Goal: Task Accomplishment & Management: Use online tool/utility

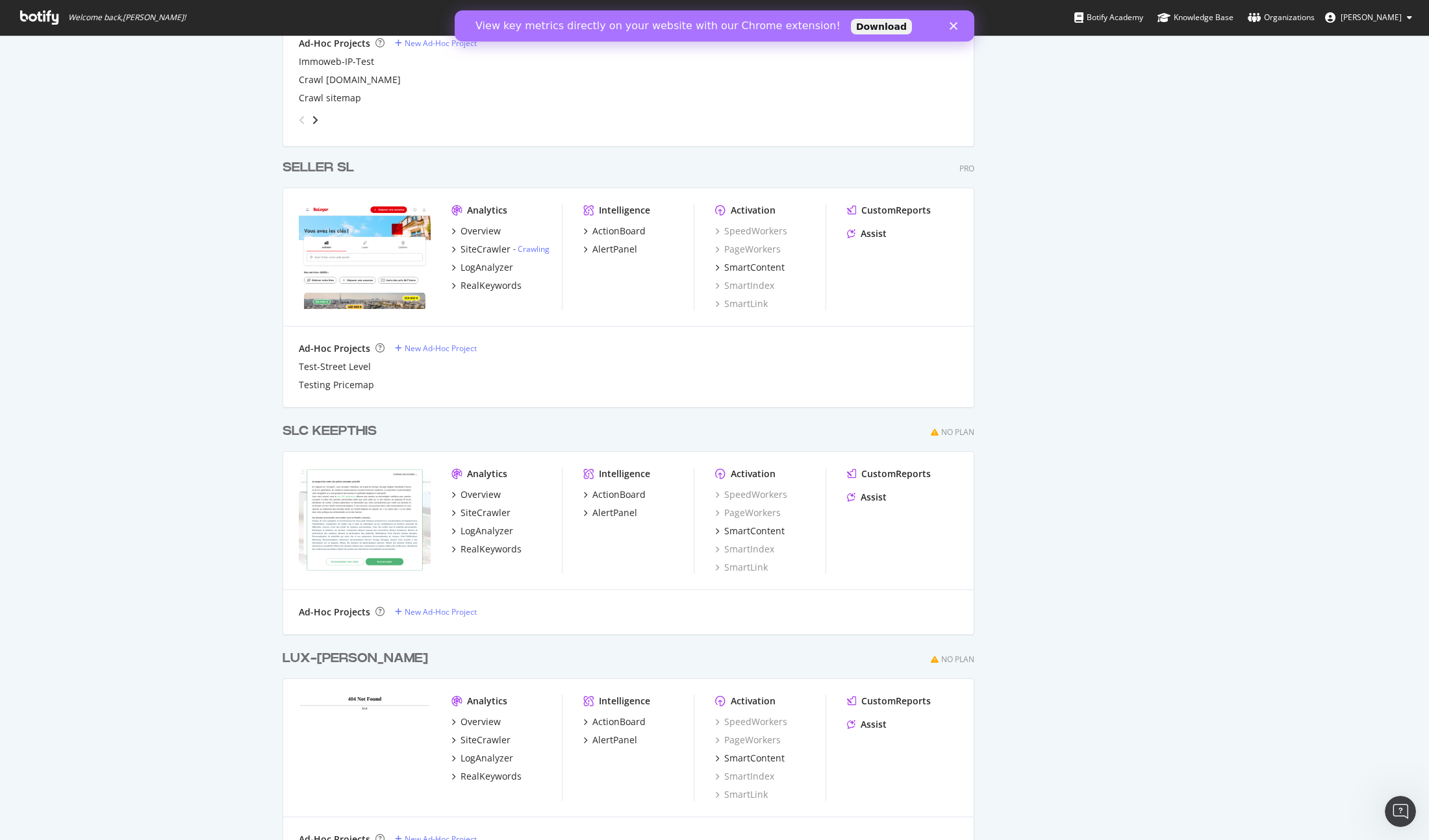
scroll to position [3167, 0]
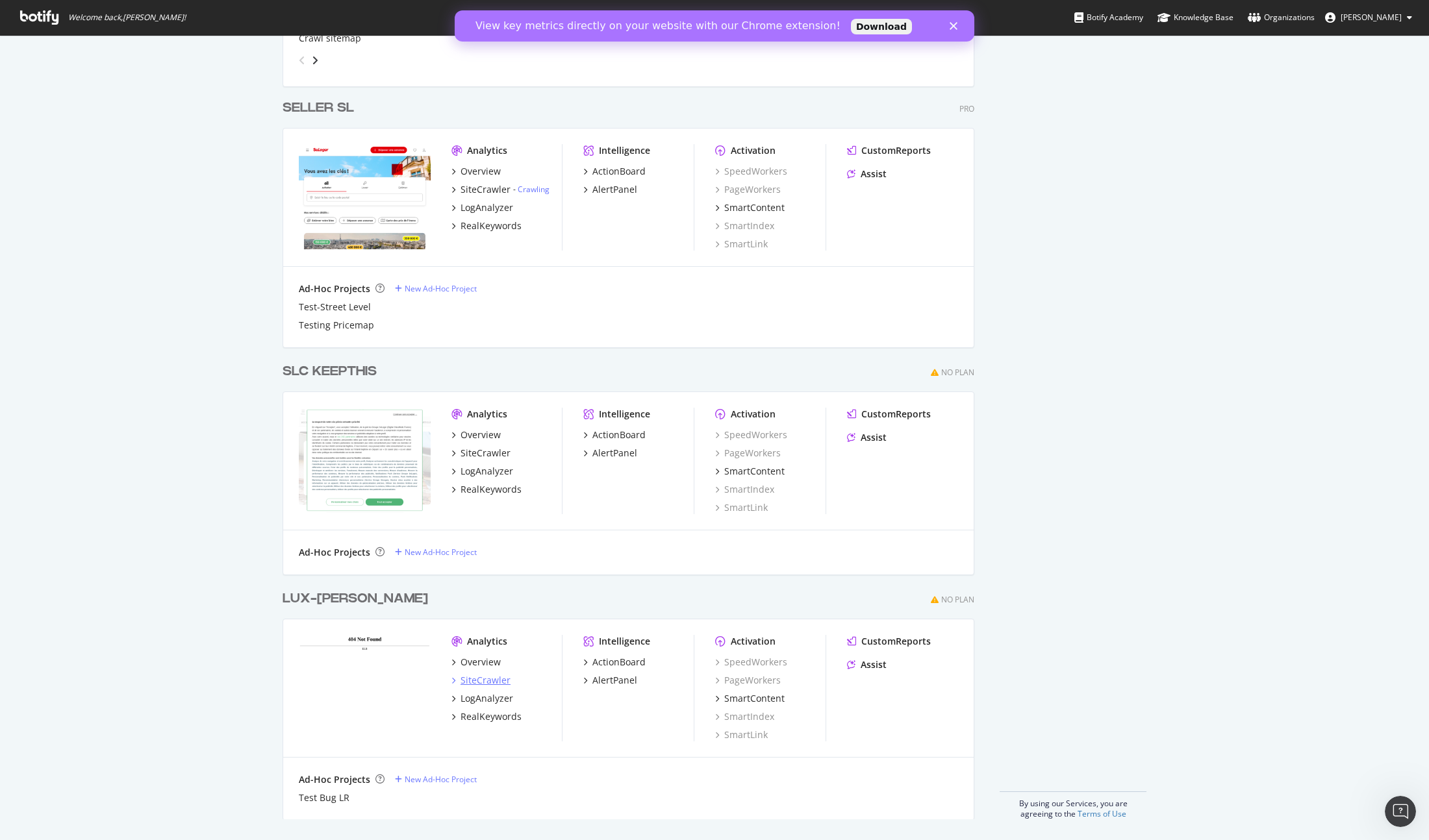
click at [492, 682] on div "SiteCrawler" at bounding box center [486, 680] width 50 height 13
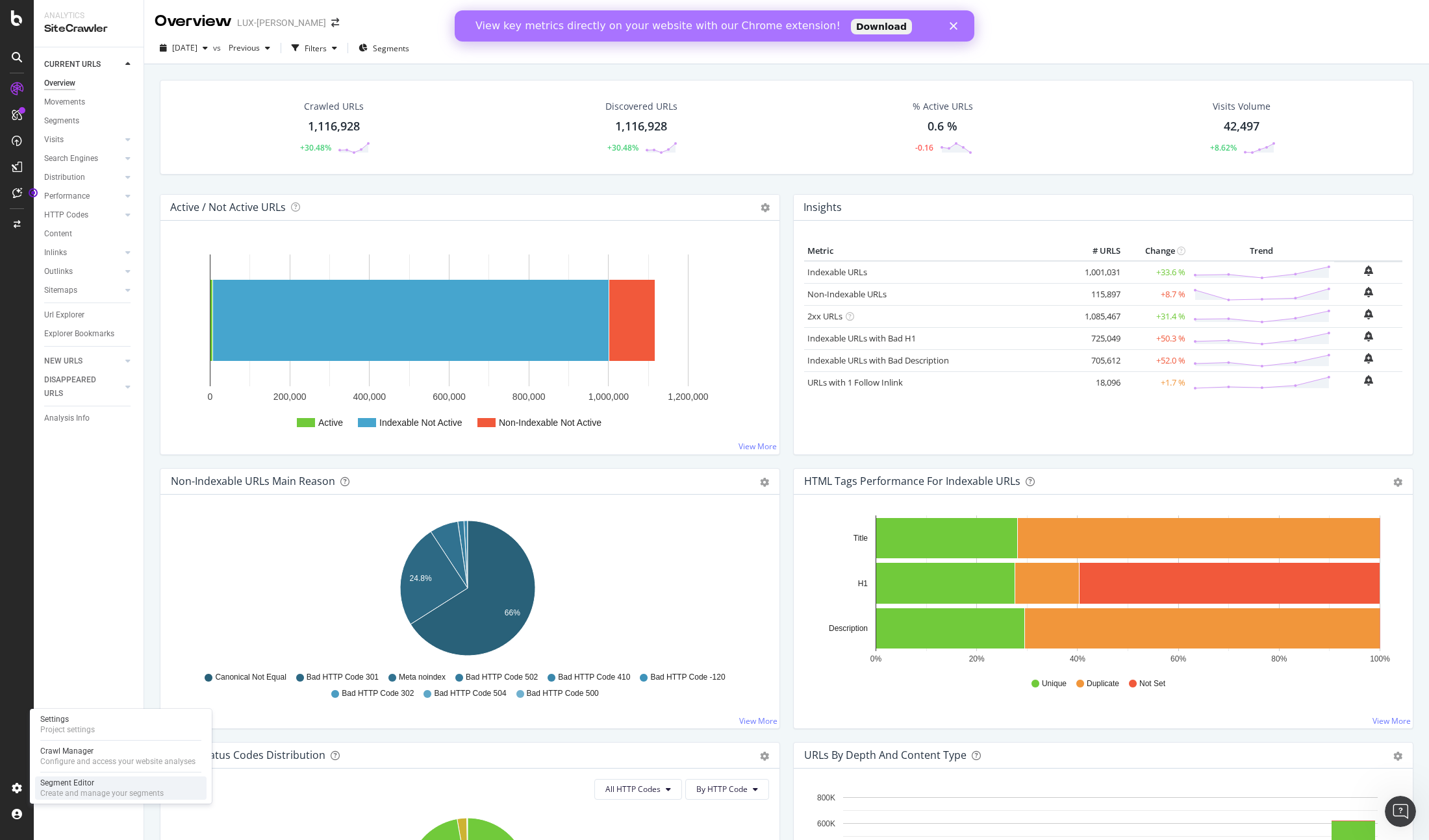
click at [98, 783] on div "Segment Editor" at bounding box center [102, 783] width 124 height 11
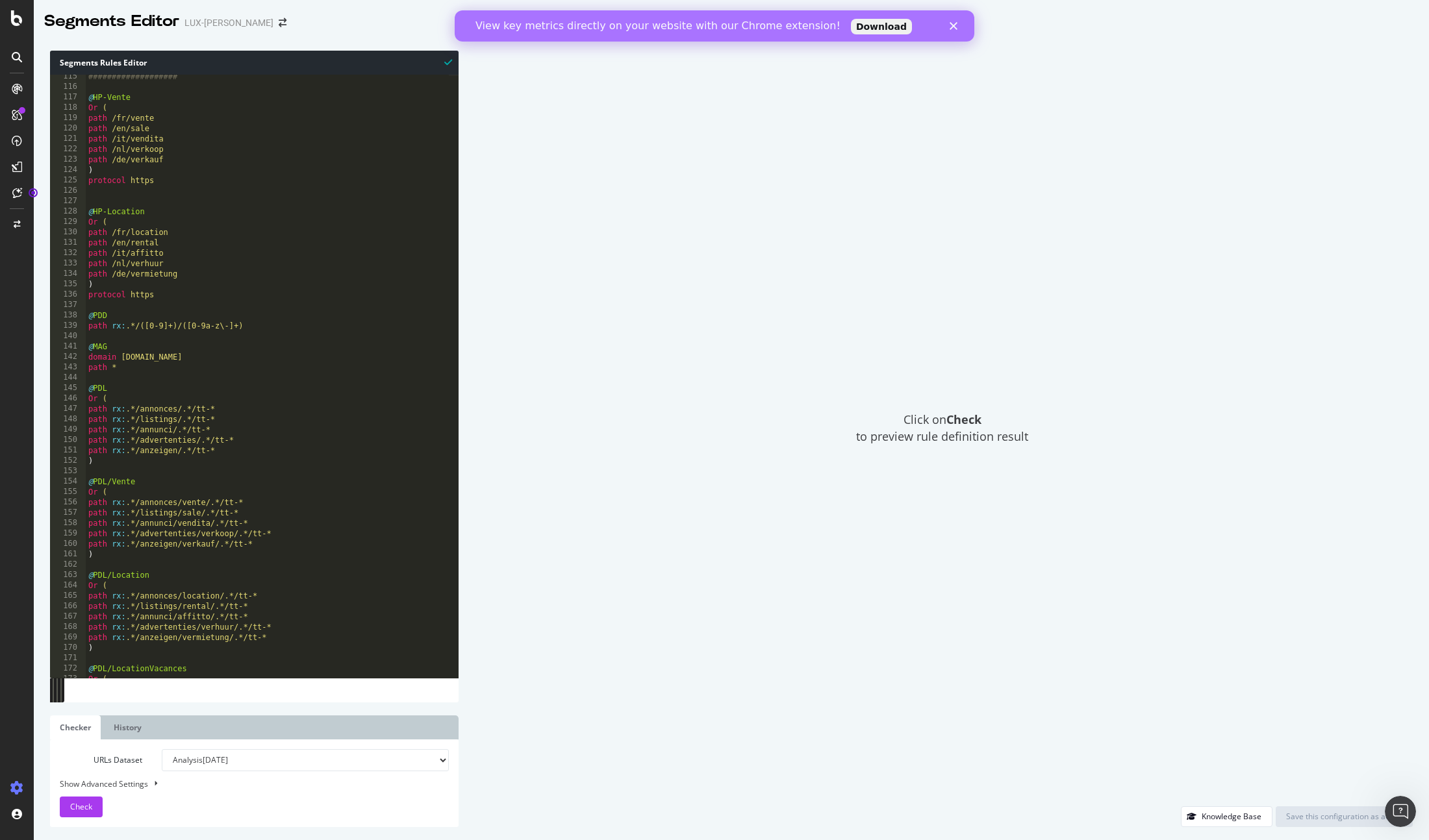
scroll to position [1102, 0]
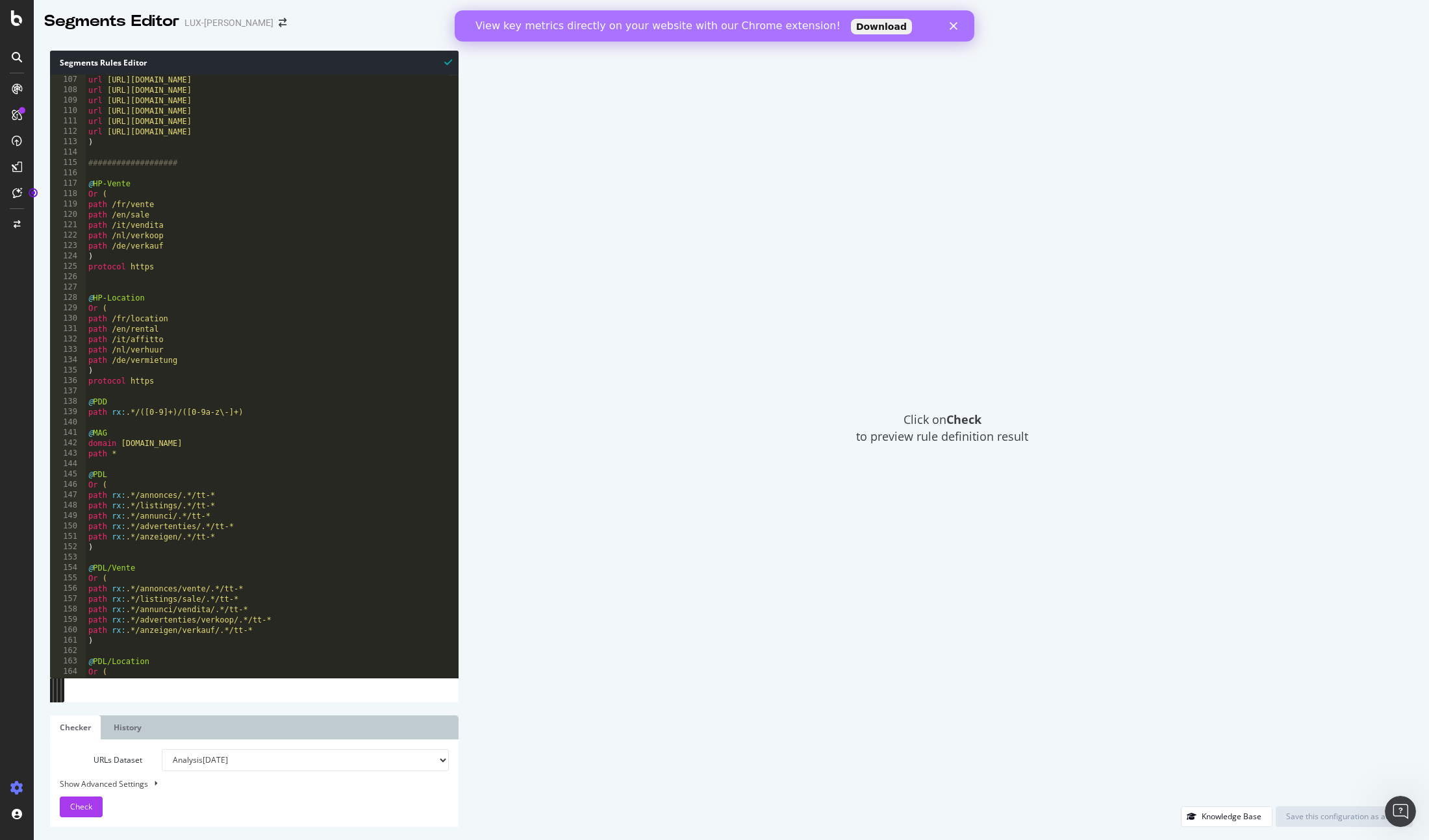
click at [188, 460] on div "url [URL][DOMAIN_NAME] url [URL][DOMAIN_NAME] url [URL][DOMAIN_NAME] url [URL][…" at bounding box center [267, 386] width 364 height 624
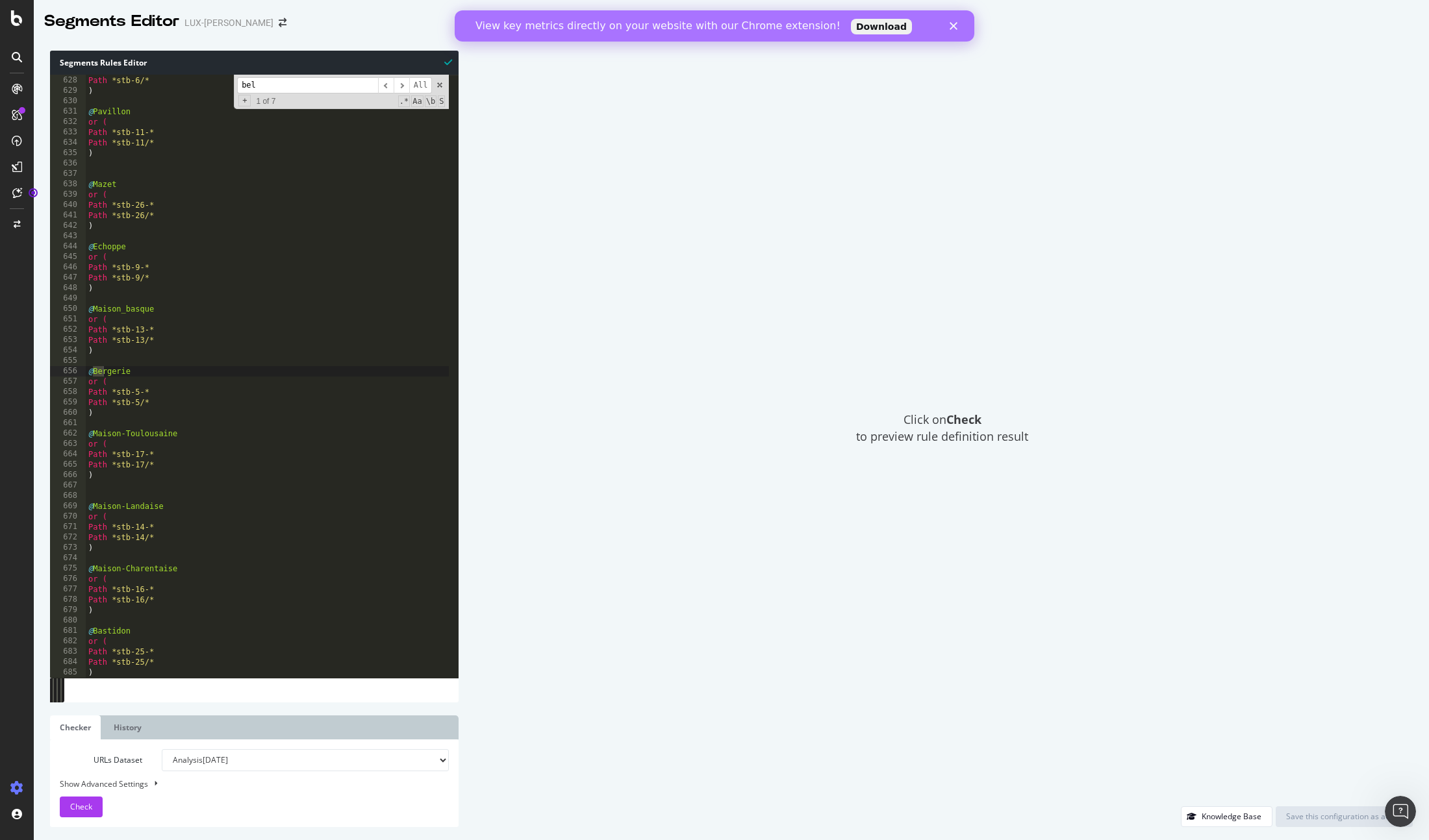
scroll to position [8167, 0]
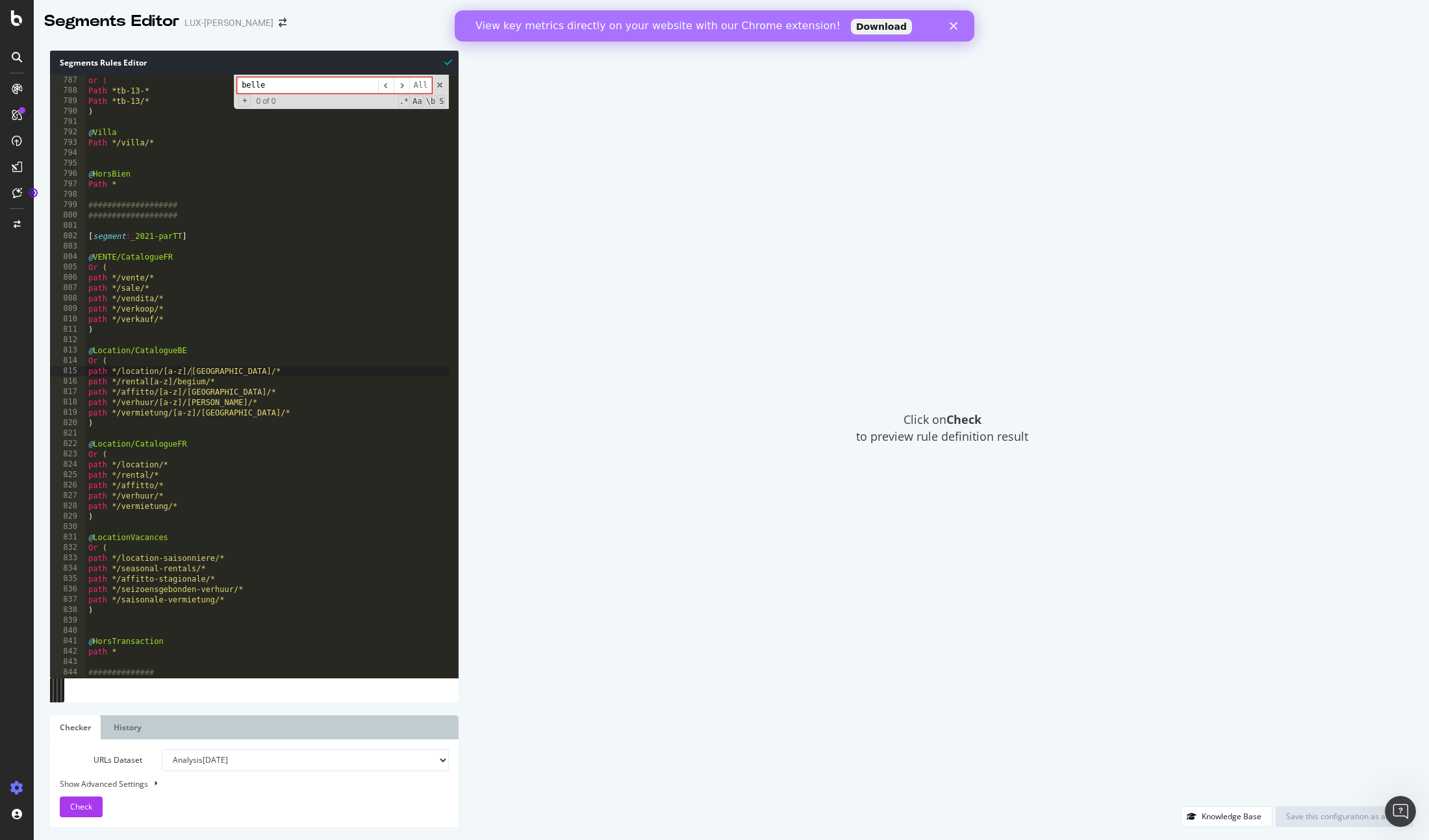
type input "belles"
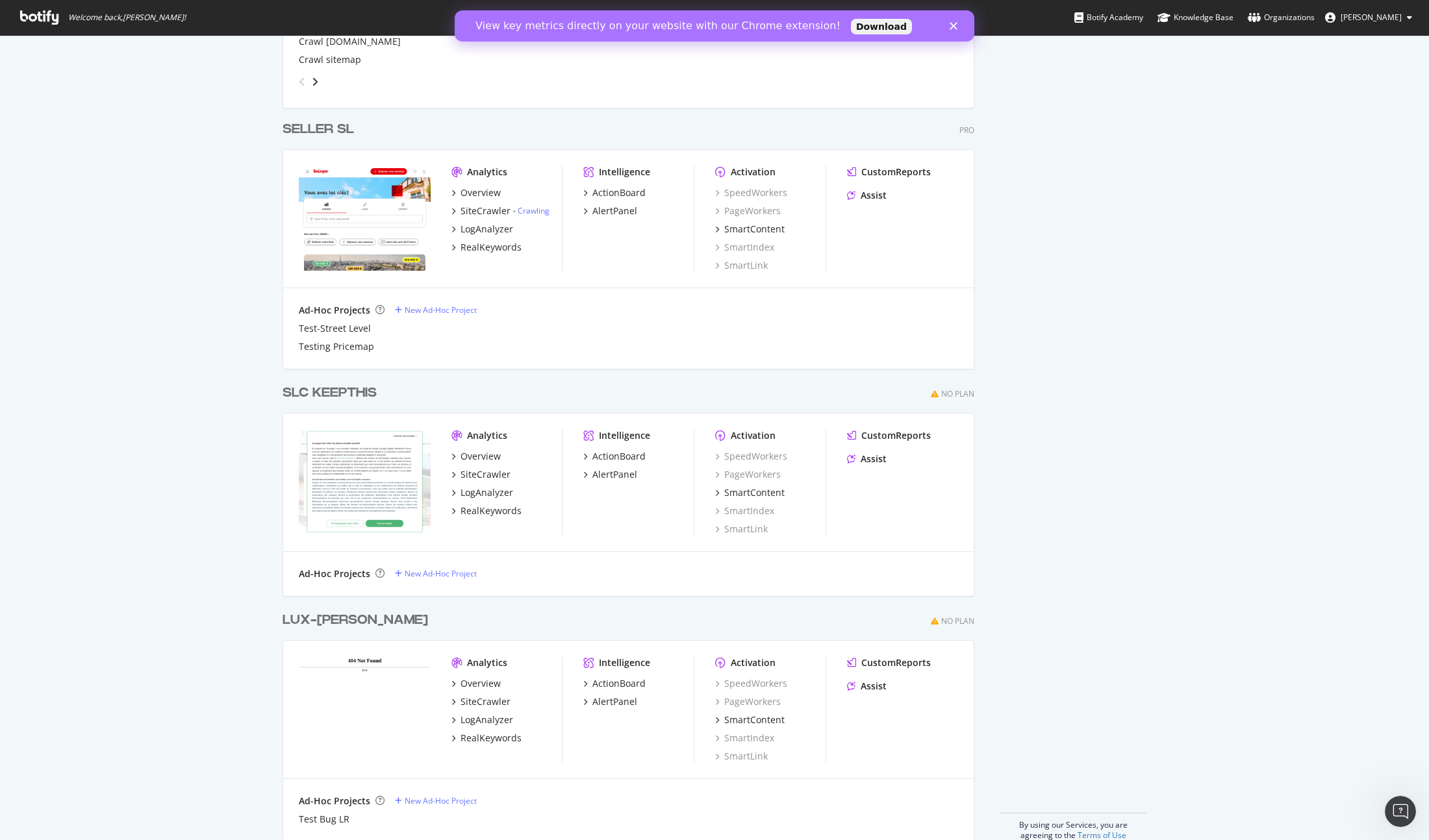
scroll to position [3167, 0]
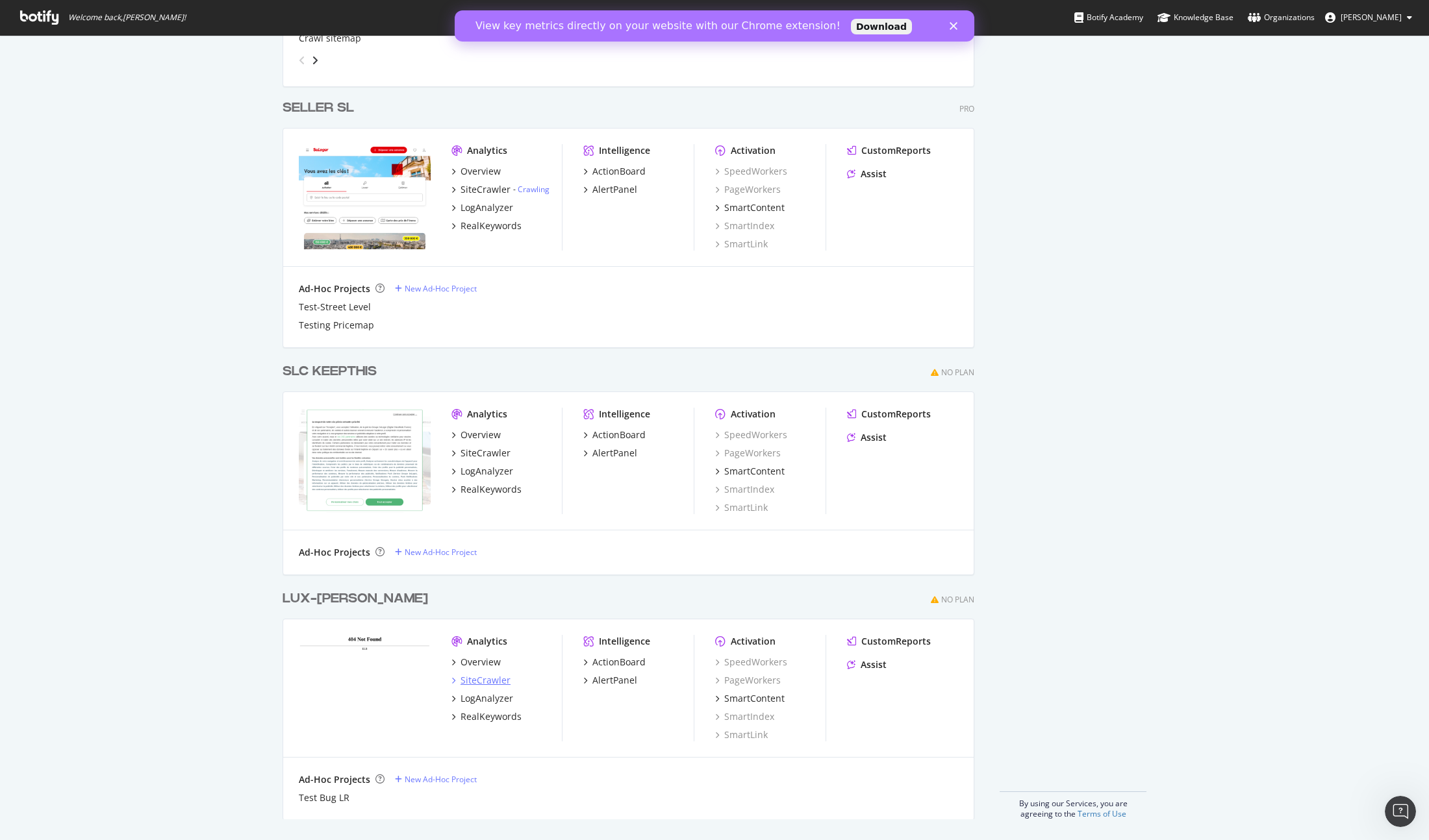
click at [490, 681] on div "SiteCrawler" at bounding box center [486, 680] width 50 height 13
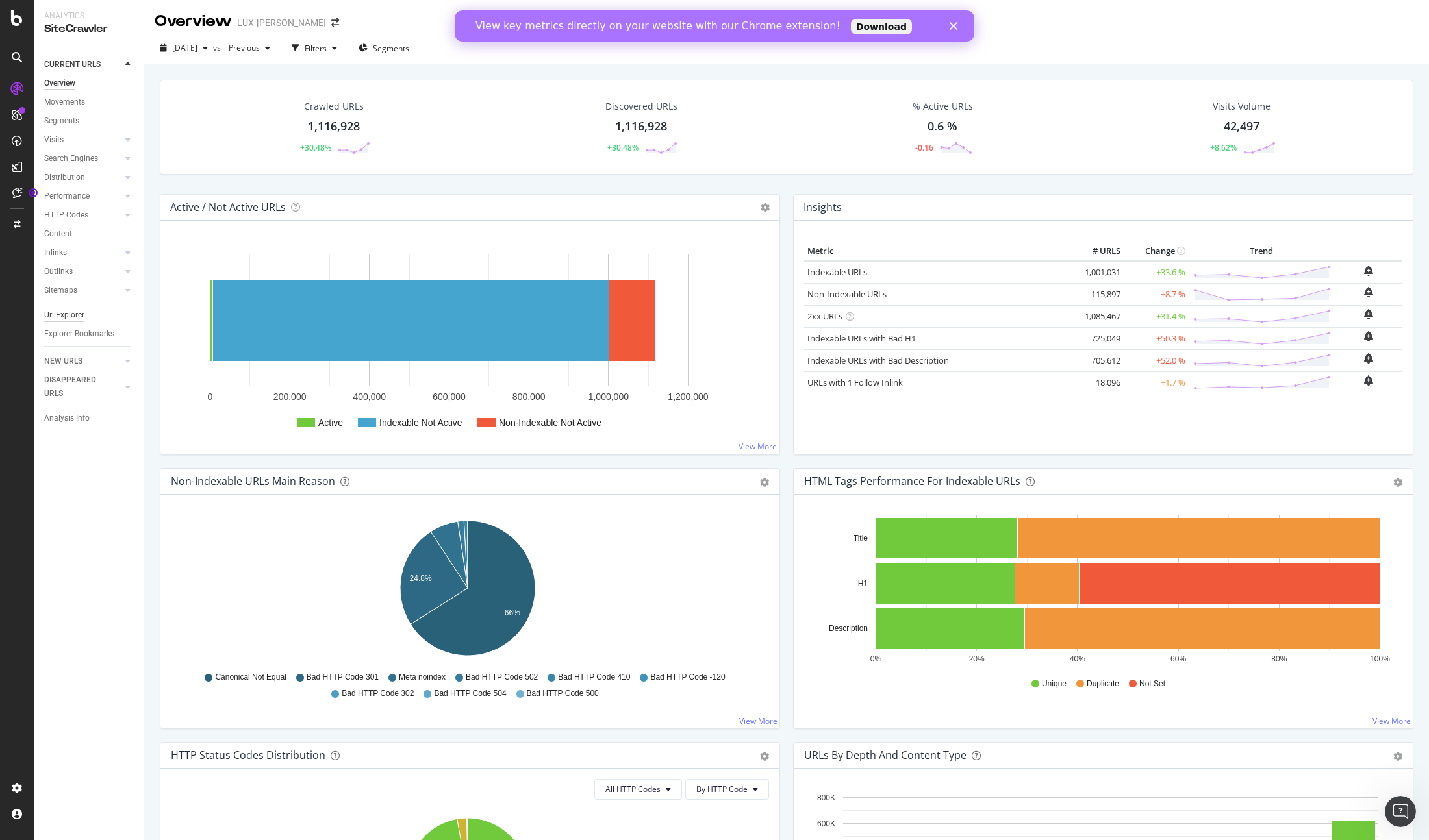
click at [78, 316] on div "Url Explorer" at bounding box center [65, 315] width 41 height 14
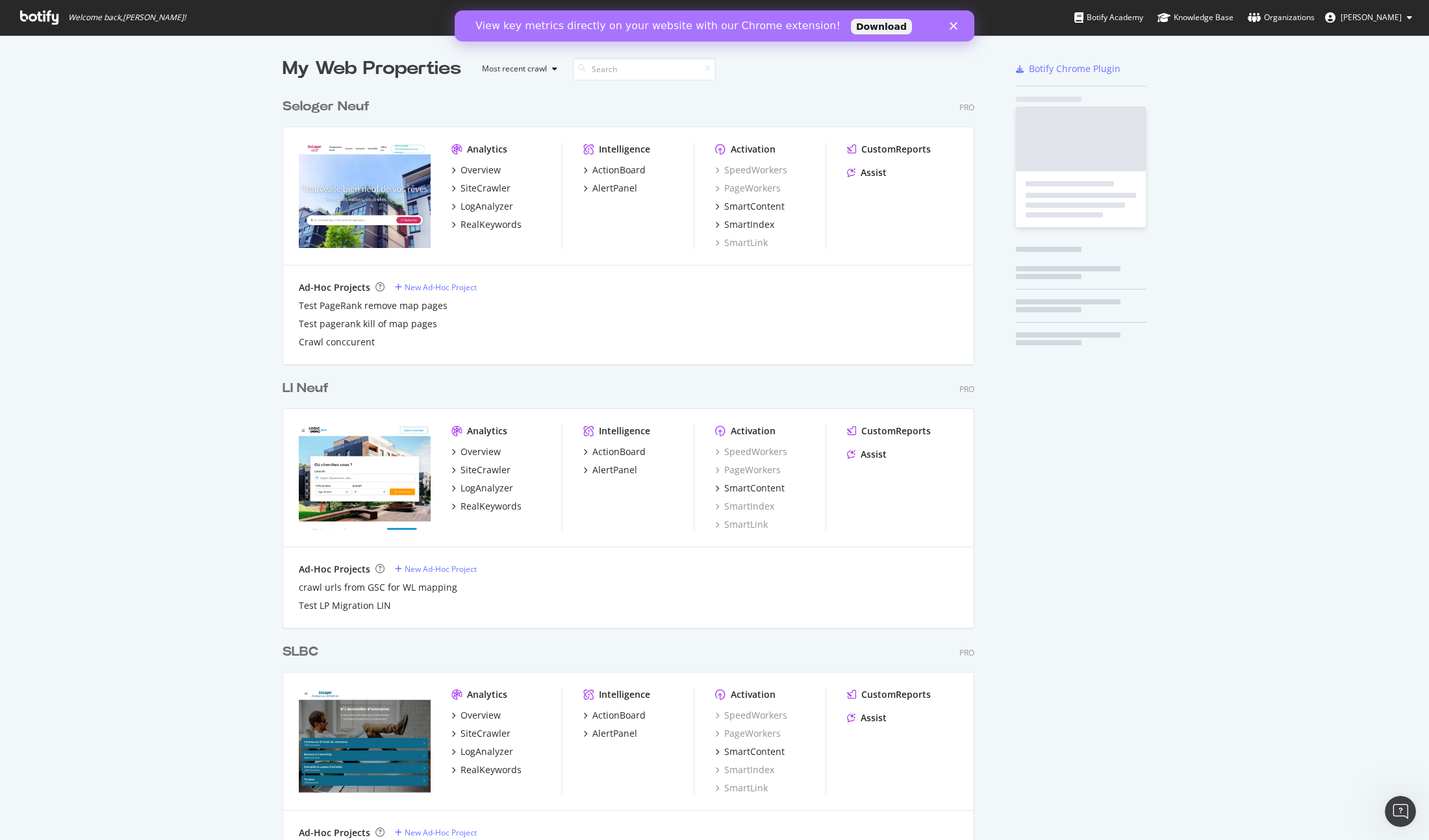
scroll to position [830, 1410]
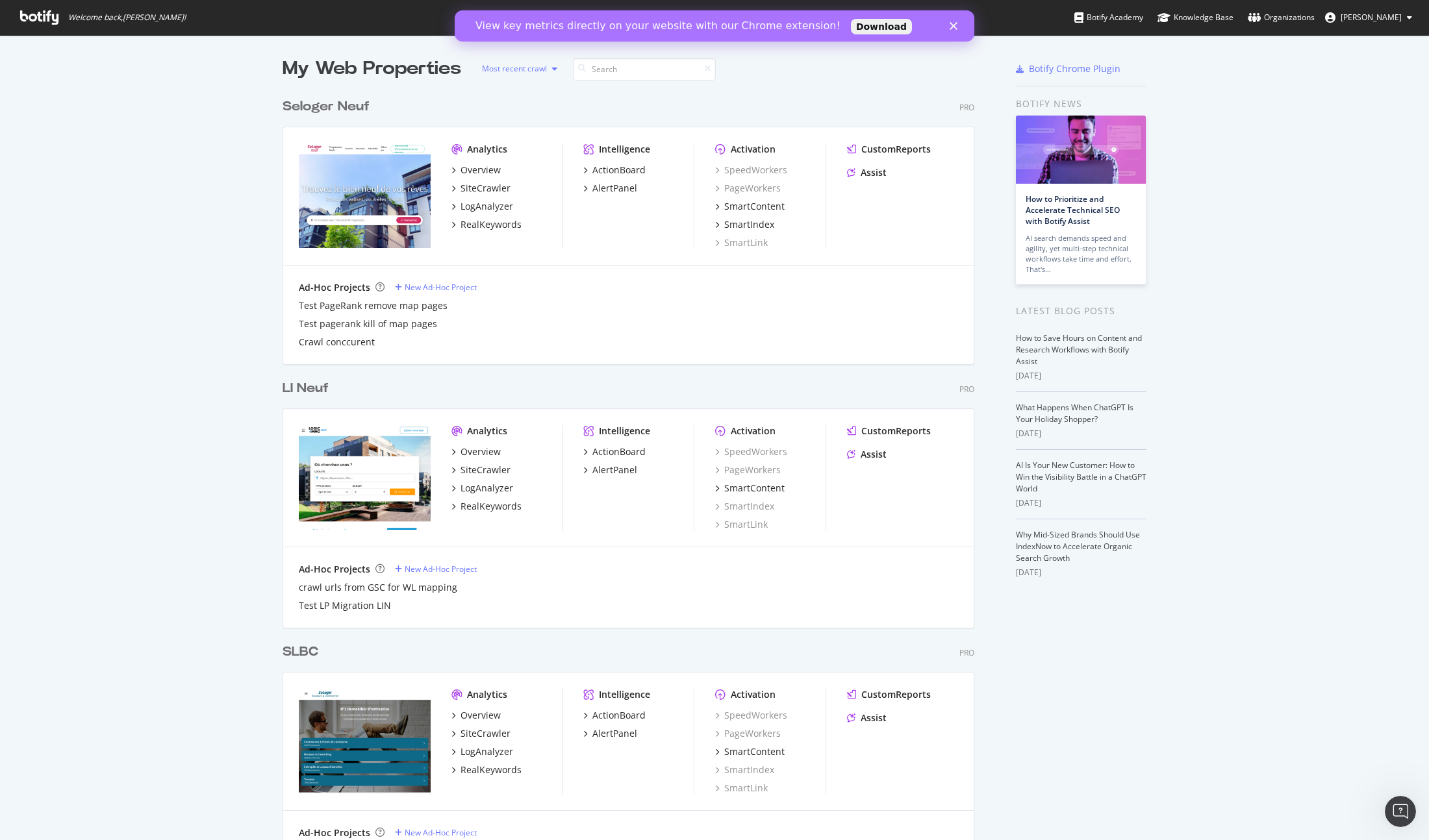
click at [500, 72] on div "Most recent crawl" at bounding box center [514, 69] width 65 height 8
click at [511, 102] on div "Most recent crawl Alphabetical order" at bounding box center [525, 100] width 104 height 38
click at [510, 110] on div "Alphabetical order" at bounding box center [532, 111] width 67 height 11
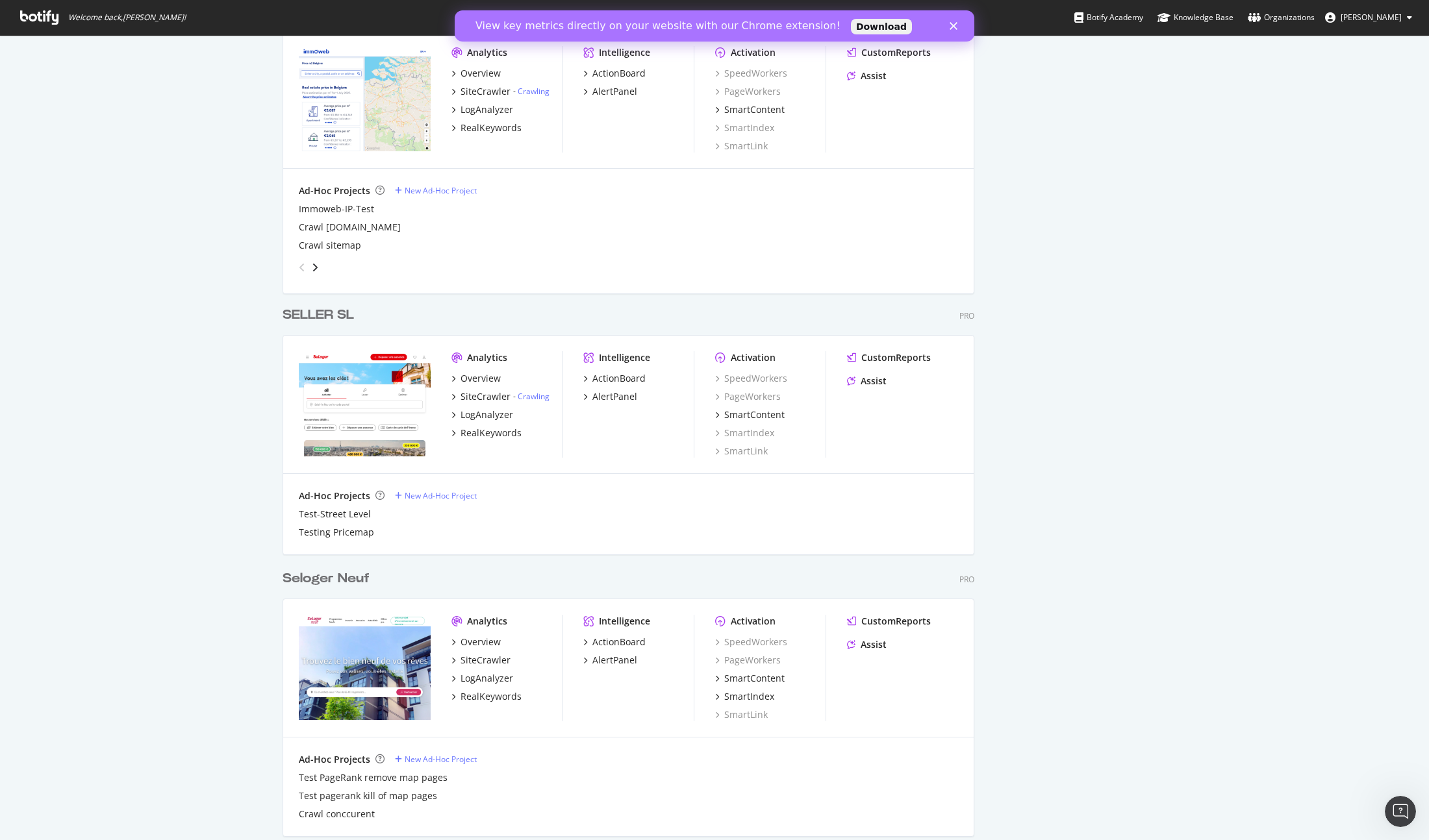
scroll to position [2749, 0]
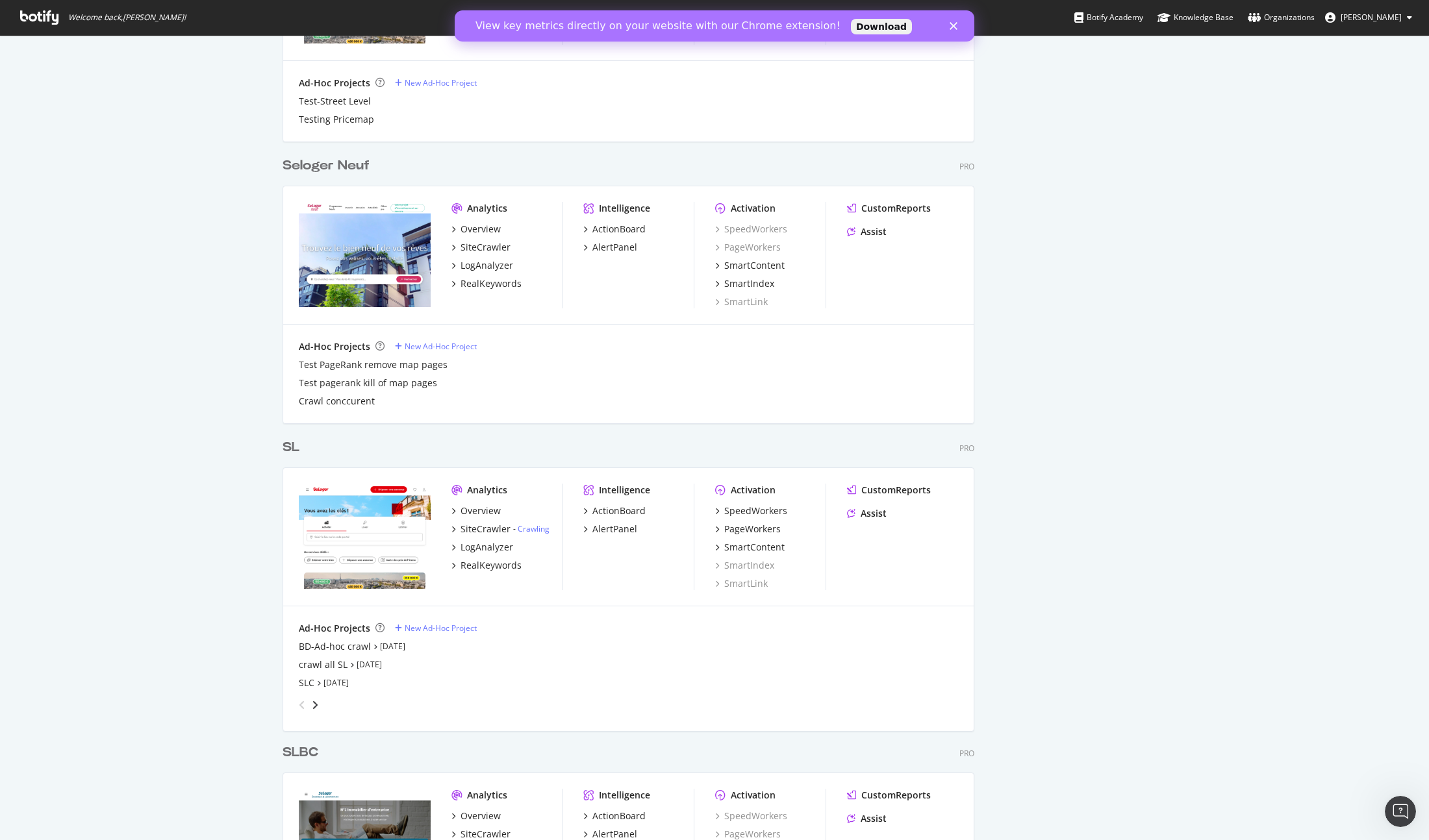
click at [287, 445] on div "SL" at bounding box center [291, 448] width 16 height 19
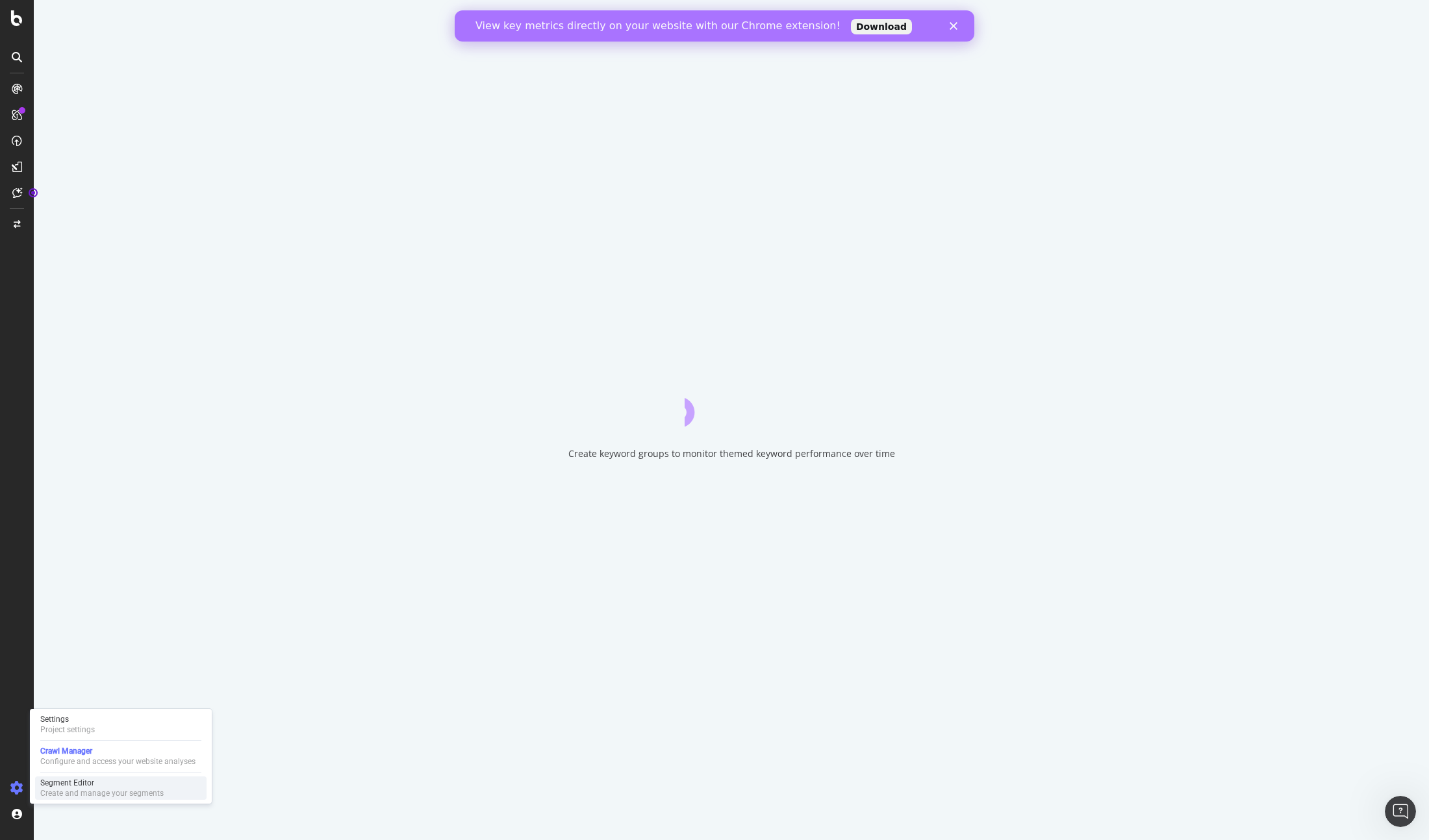
click at [97, 784] on div "Segment Editor" at bounding box center [102, 783] width 124 height 11
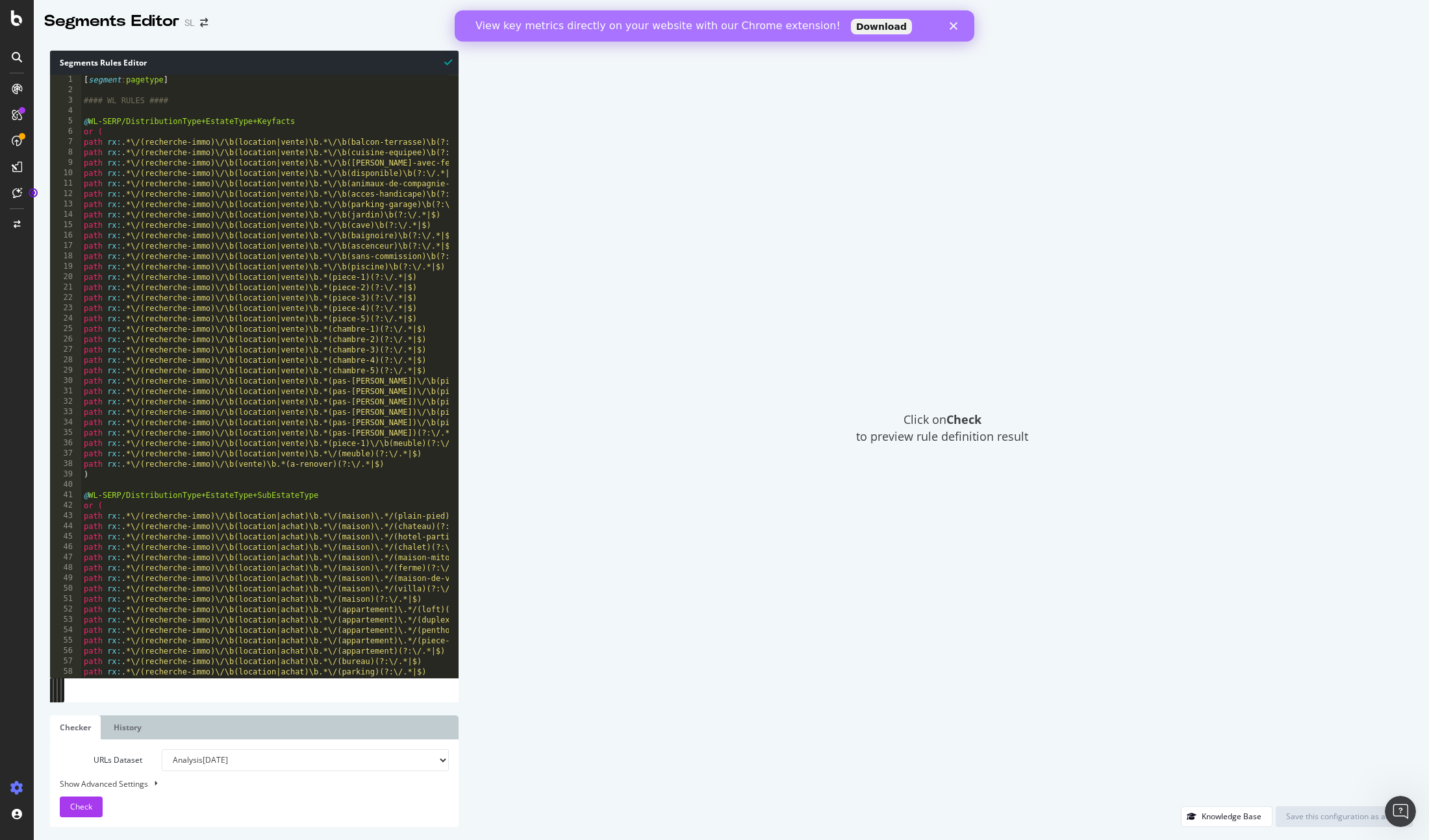
type textarea "path rx:.*\/(recherche-immo)\/\b(location|vente)\b.*(chambre-1)(?:\/.*|$)"
click at [269, 332] on div "[ segment : pagetype ] #### WL RULES #### @ WL-SERP/DistributionType+EstateType…" at bounding box center [890, 381] width 1618 height 614
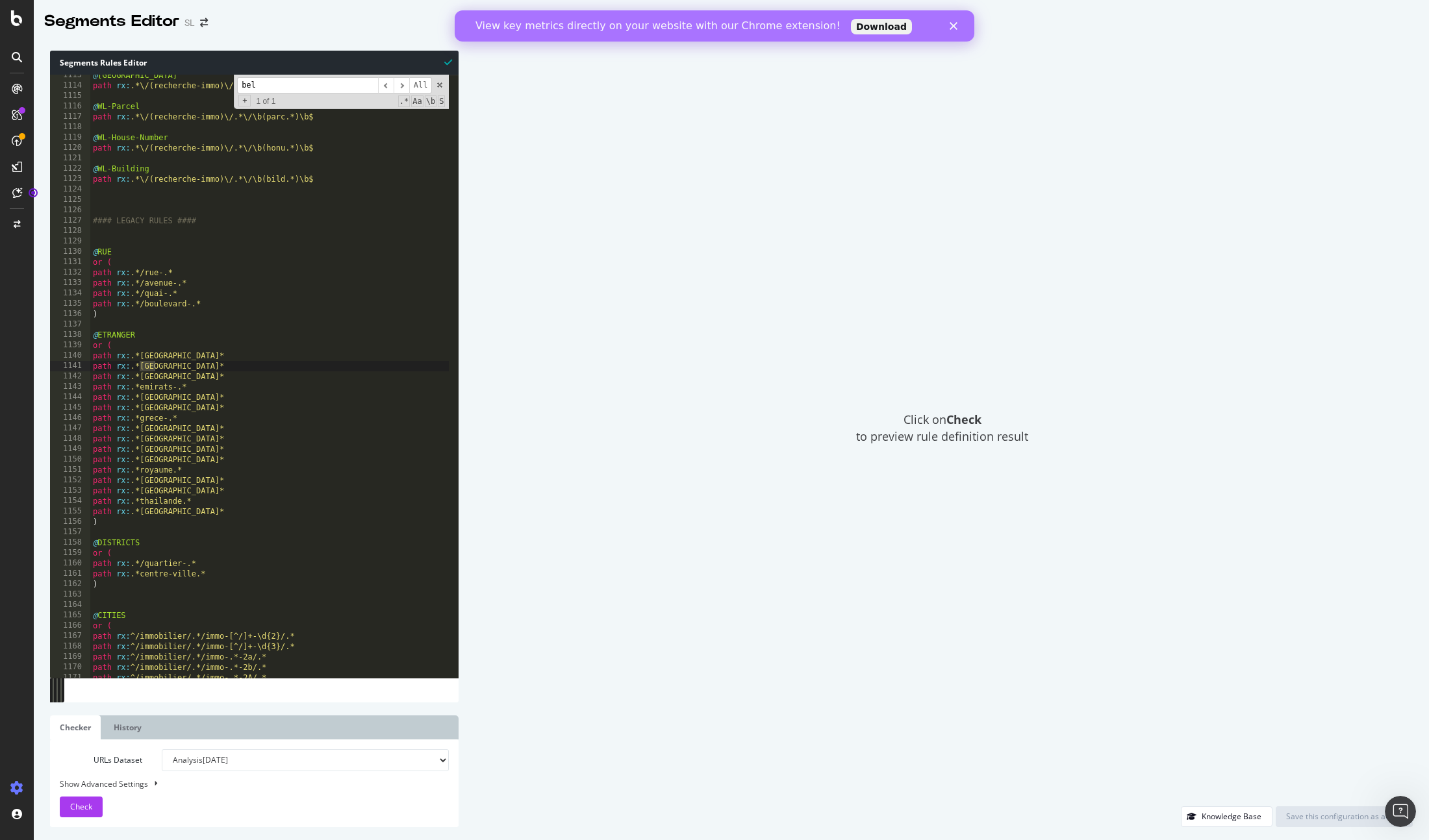
scroll to position [1233, 0]
type input "belles"
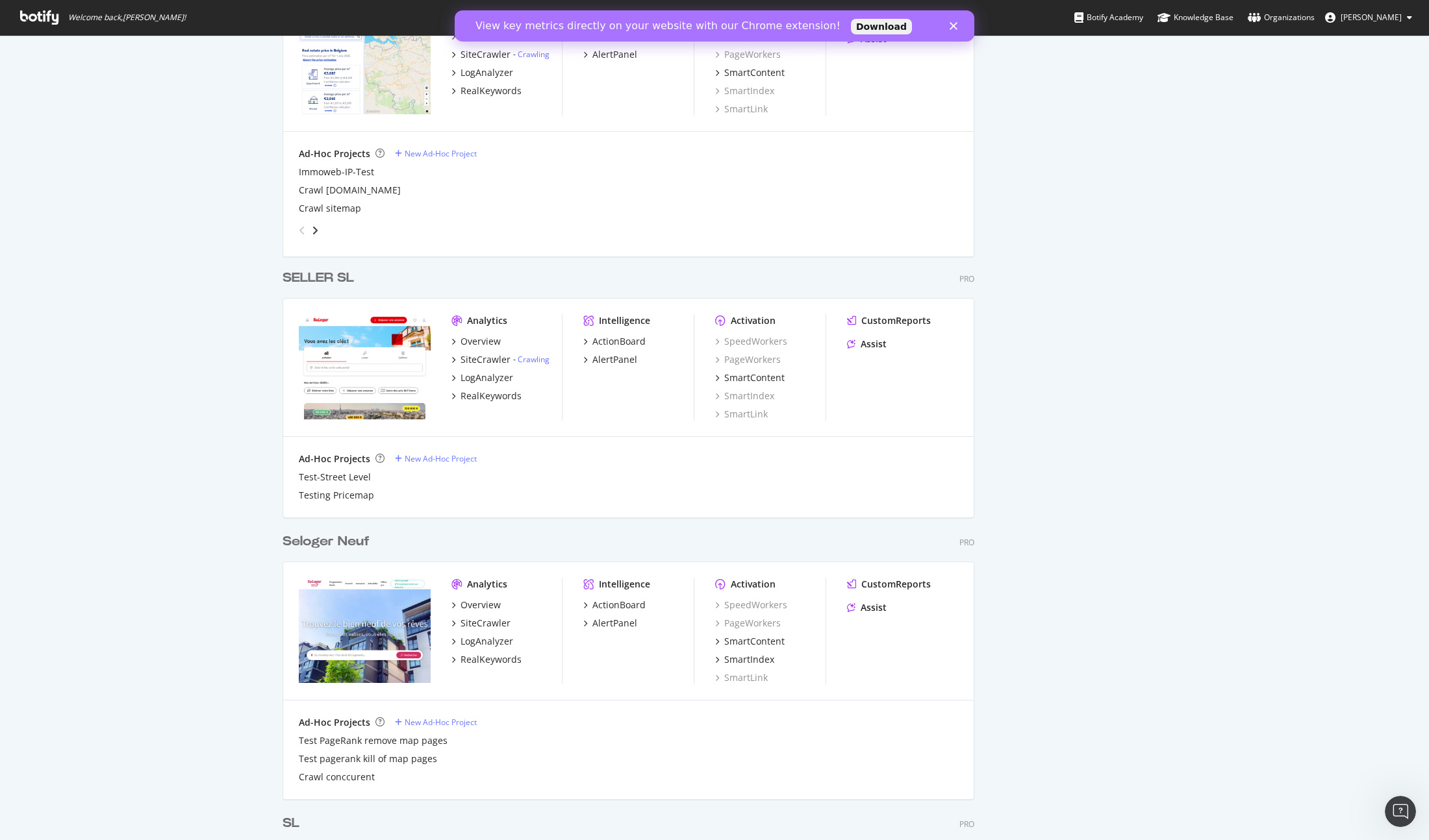
scroll to position [2886, 0]
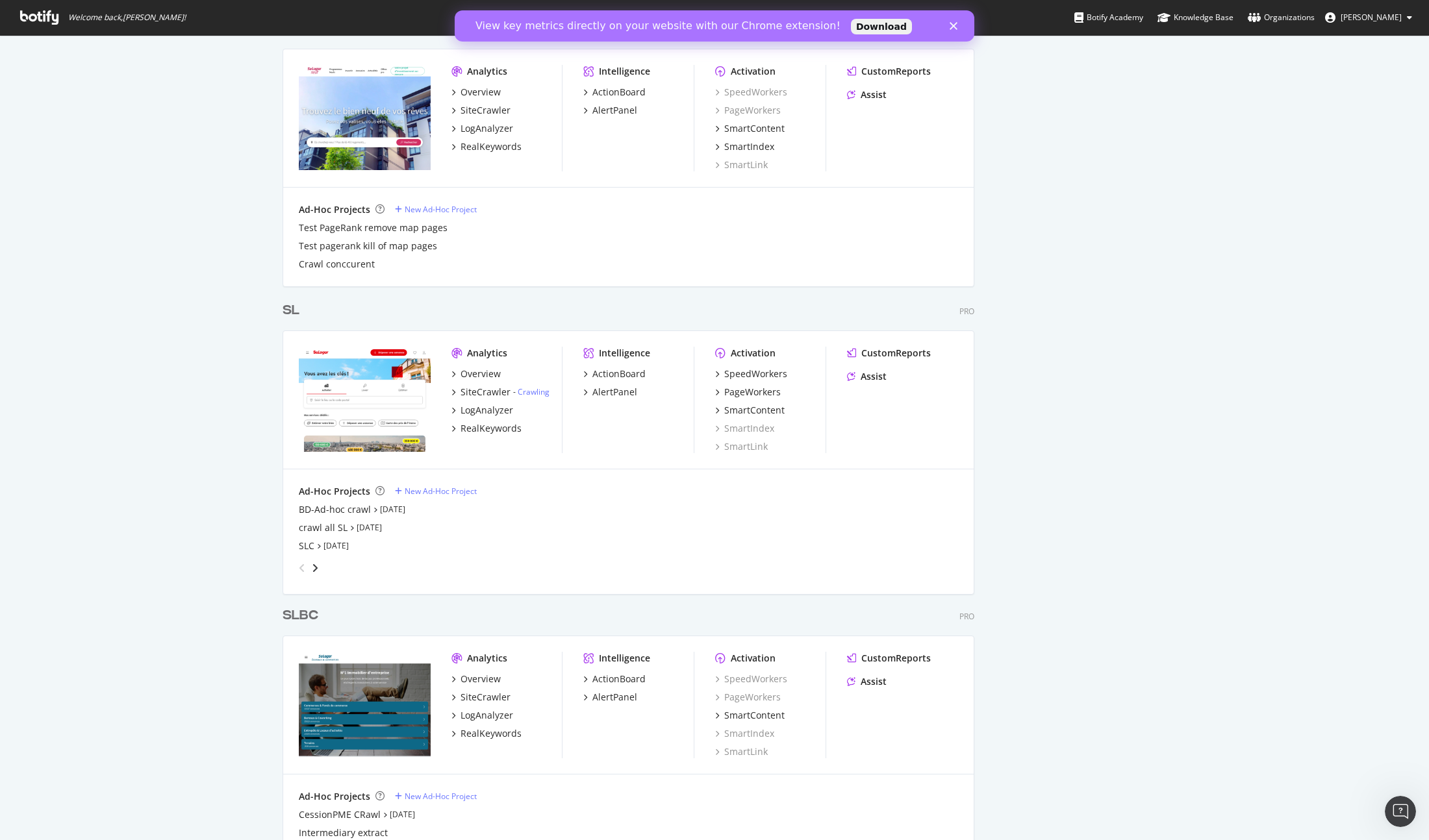
click at [309, 574] on div "grid" at bounding box center [306, 569] width 26 height 21
click at [334, 513] on div "BD-Ad-hoc crawl" at bounding box center [334, 509] width 72 height 13
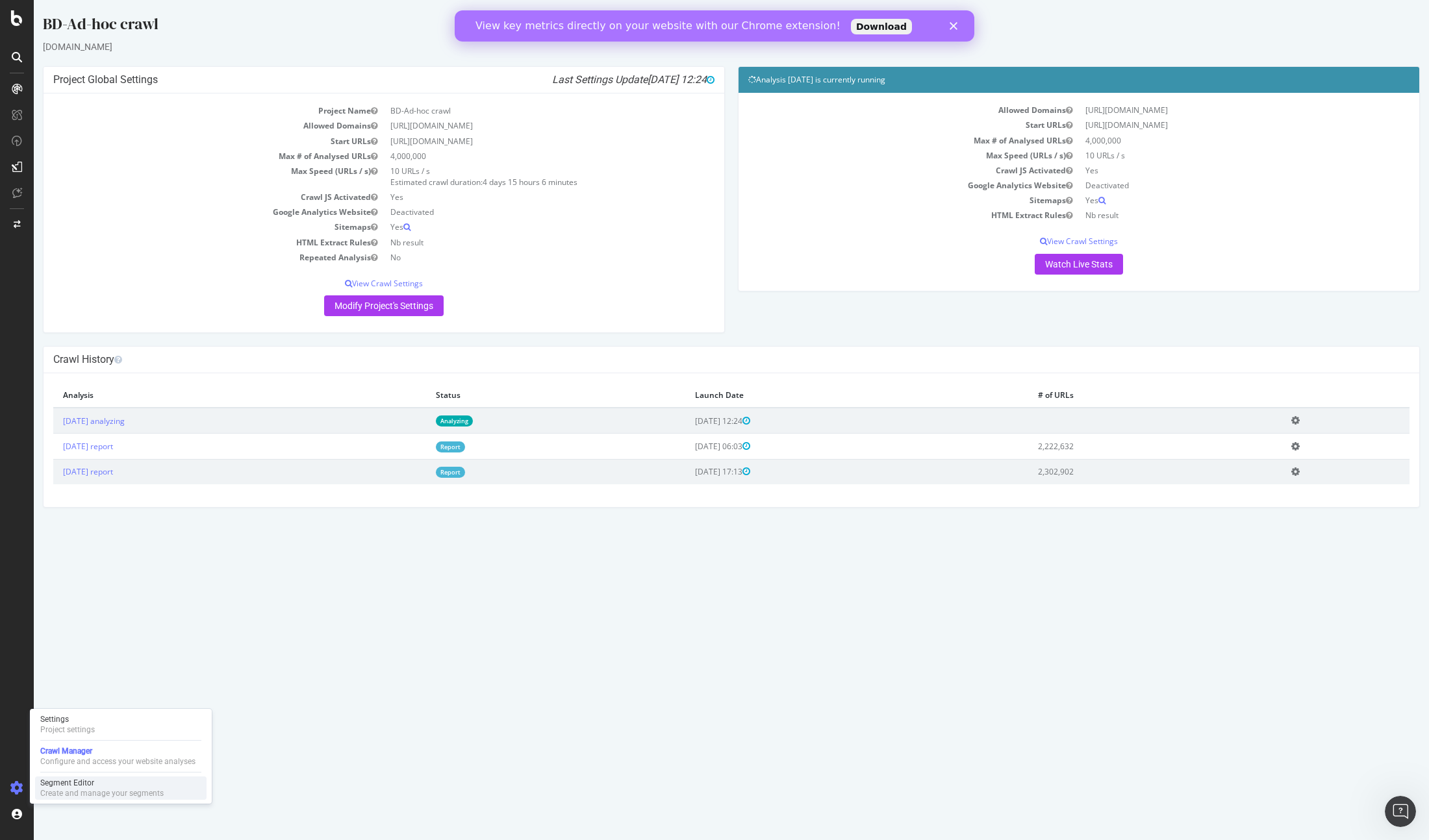
click at [68, 792] on div "Create and manage your segments" at bounding box center [102, 794] width 124 height 11
